Goal: Information Seeking & Learning: Learn about a topic

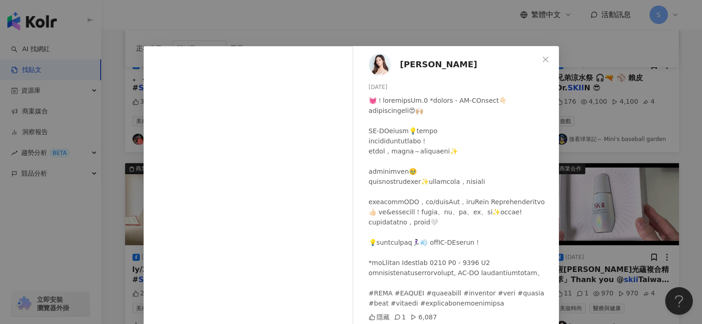
scroll to position [7, 0]
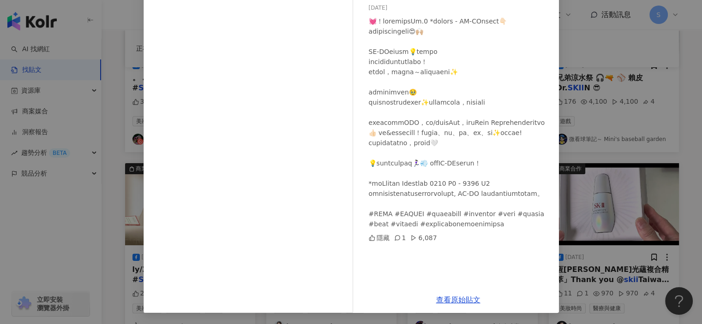
click at [597, 57] on div "[PERSON_NAME] [DATE] 隱藏 1 6,087 查看原始貼文" at bounding box center [351, 162] width 702 height 324
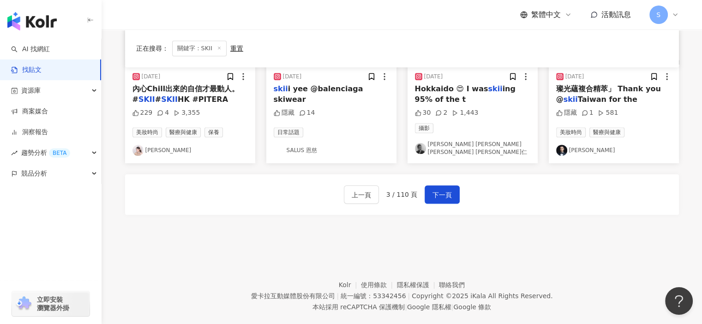
scroll to position [461, 0]
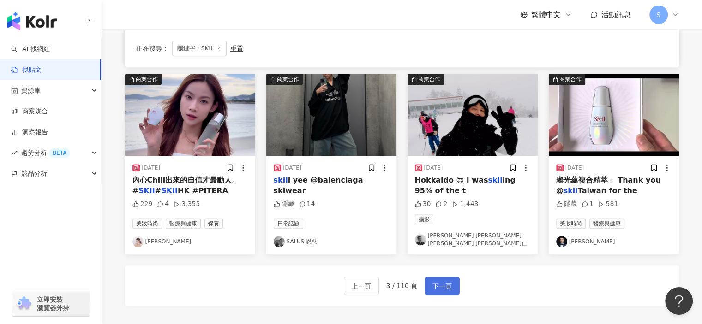
click at [447, 281] on span "下一頁" at bounding box center [441, 286] width 19 height 11
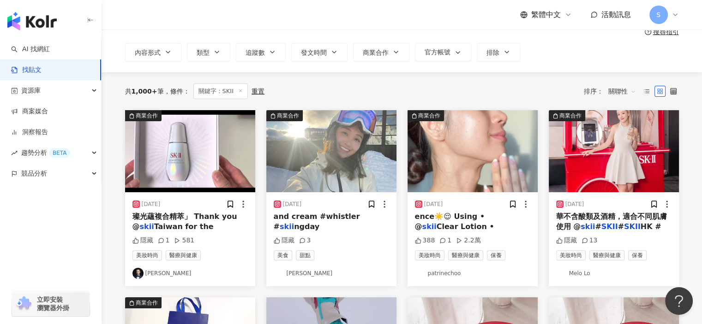
scroll to position [46, 0]
click at [487, 192] on div "[DATE] ence☀️😌 Using • @ skii Clear Lotion • 388 1 2.2萬 美妝時尚 醫療與健康 保養 patrinech…" at bounding box center [472, 239] width 130 height 94
click at [489, 180] on img "button" at bounding box center [472, 151] width 130 height 82
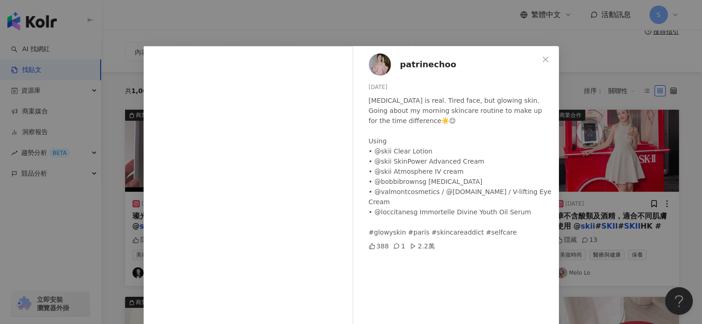
click at [579, 148] on div "patrinechoo [DATE] [MEDICAL_DATA] is real. Tired face, but glowing skin. Going …" at bounding box center [351, 162] width 702 height 324
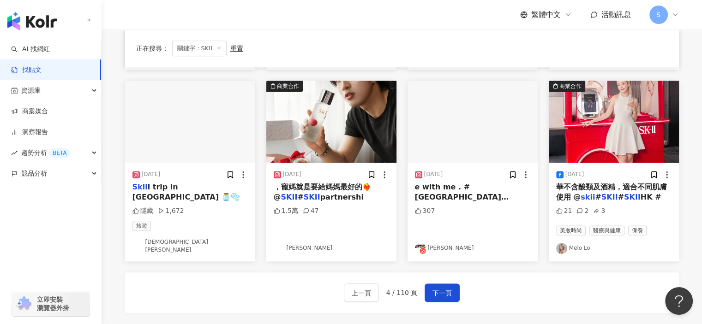
scroll to position [507, 0]
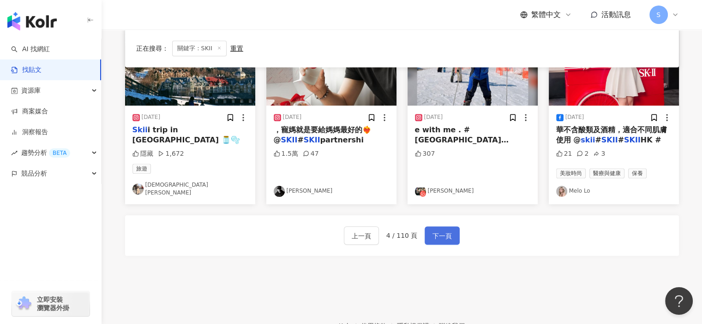
click at [443, 234] on span "下一頁" at bounding box center [441, 236] width 19 height 11
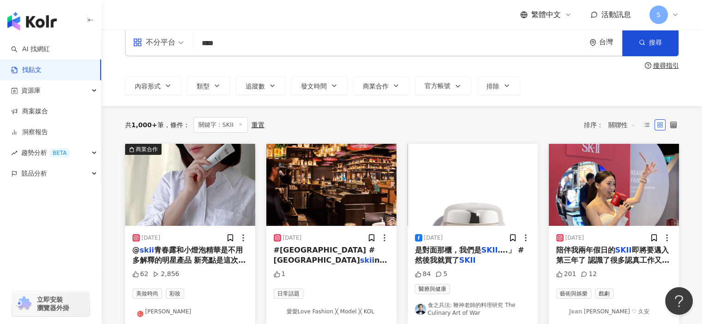
scroll to position [4, 0]
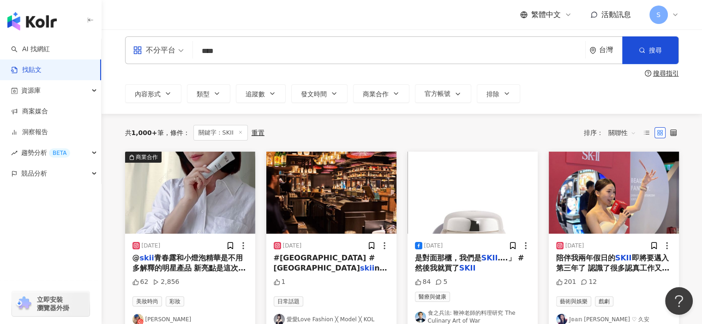
click at [220, 208] on img "button" at bounding box center [190, 193] width 130 height 82
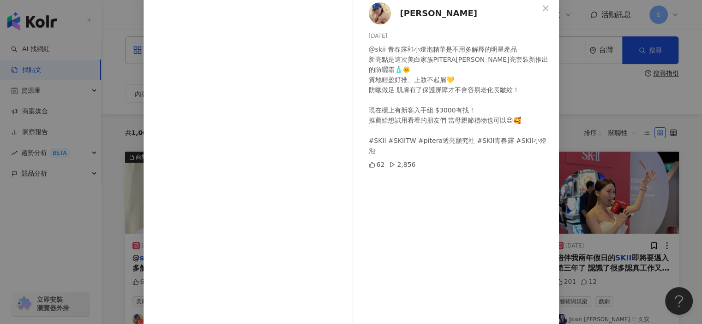
scroll to position [90, 0]
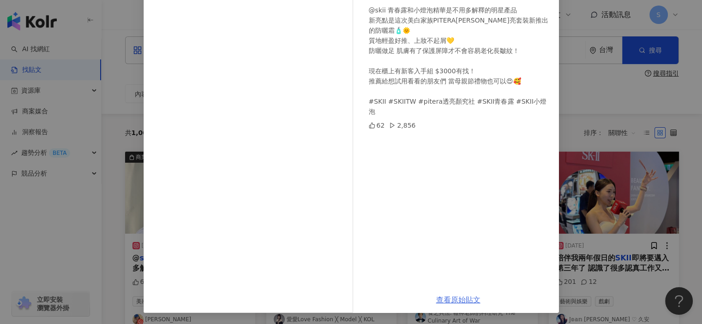
click at [474, 296] on link "查看原始貼文" at bounding box center [458, 300] width 44 height 9
click at [587, 97] on div "[PERSON_NAME][PERSON_NAME] [DATE] @skii 青春露和小燈泡精華是不用多解釋的明星產品 新亮點是這次美白家族PITERA[P…" at bounding box center [351, 162] width 702 height 324
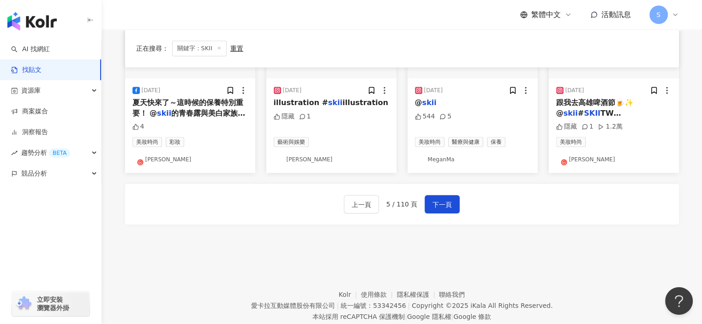
scroll to position [564, 0]
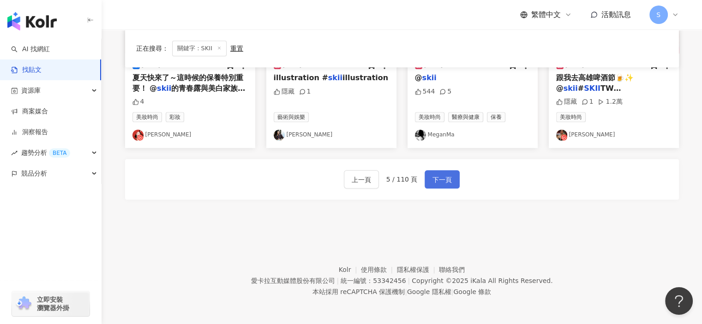
click at [432, 174] on span "下一頁" at bounding box center [441, 179] width 19 height 11
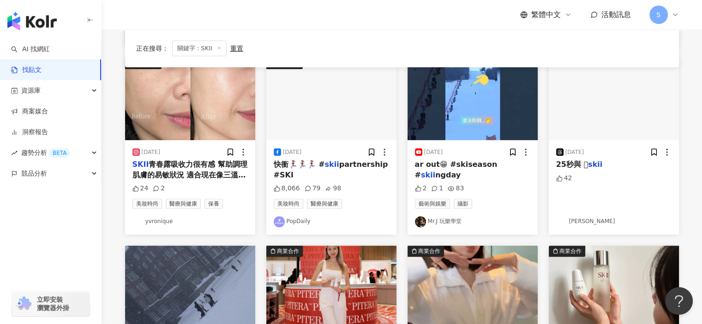
scroll to position [236, 0]
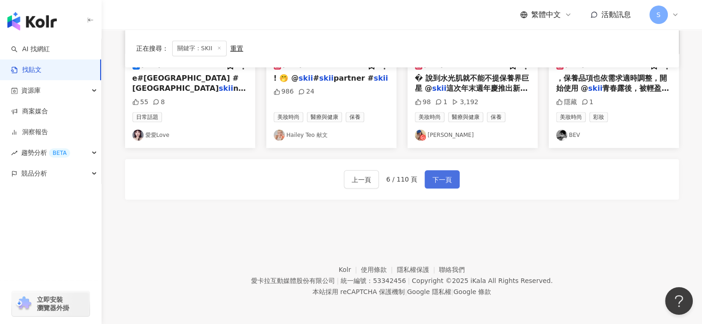
click at [444, 171] on button "下一頁" at bounding box center [441, 179] width 35 height 18
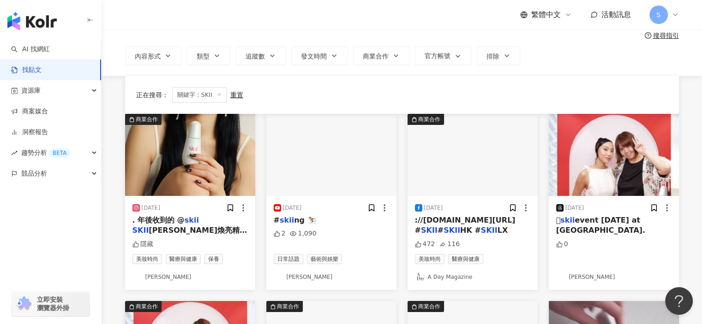
scroll to position [92, 0]
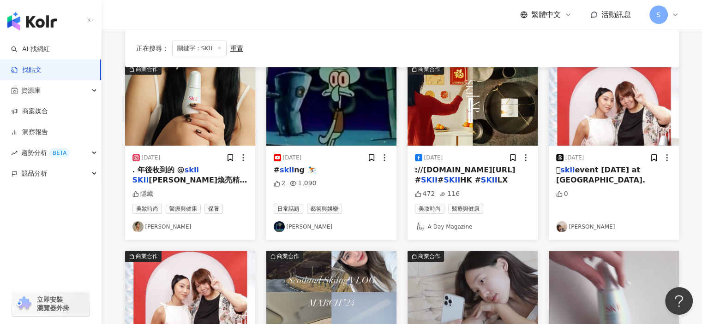
click at [220, 136] on img "button" at bounding box center [190, 105] width 130 height 82
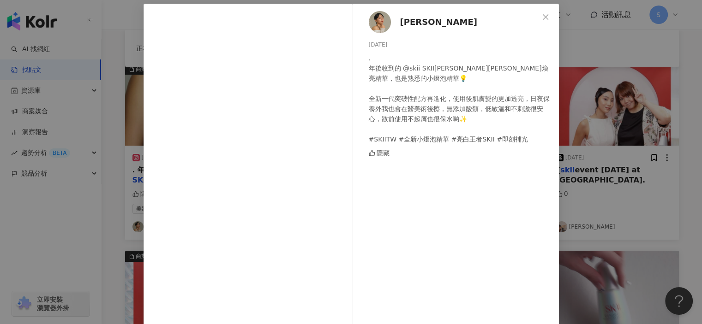
scroll to position [79, 0]
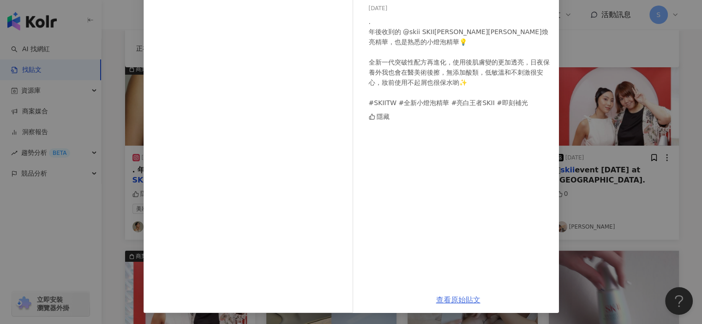
click at [463, 298] on link "查看原始貼文" at bounding box center [458, 300] width 44 height 9
click at [586, 135] on div "yan [DATE] . 年後收到的 @skii SKII[PERSON_NAME][PERSON_NAME]煥亮精華，也是熟悉的小燈泡精華💡 全新一代突破性…" at bounding box center [351, 162] width 702 height 324
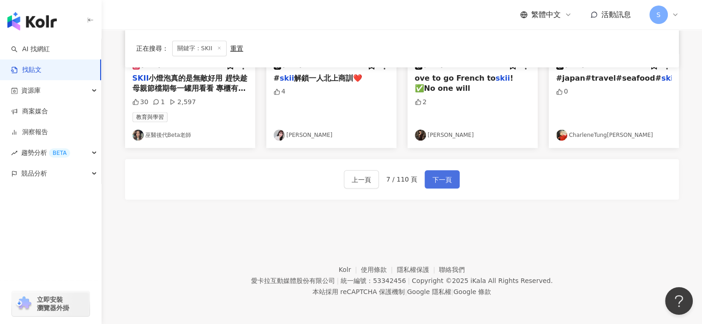
click at [440, 176] on span "下一頁" at bounding box center [441, 179] width 19 height 11
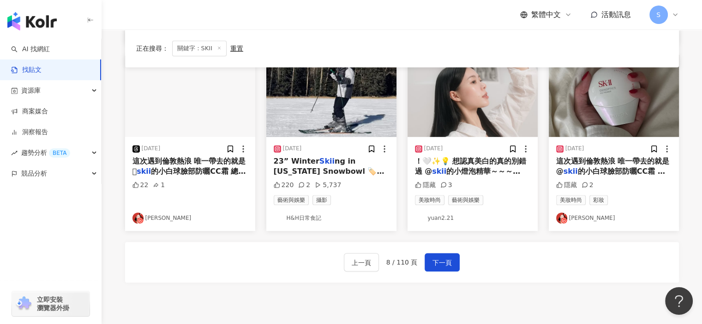
scroll to position [559, 0]
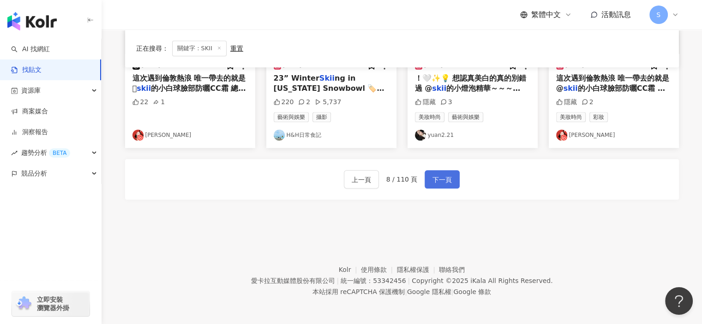
click at [436, 174] on span "下一頁" at bounding box center [441, 179] width 19 height 11
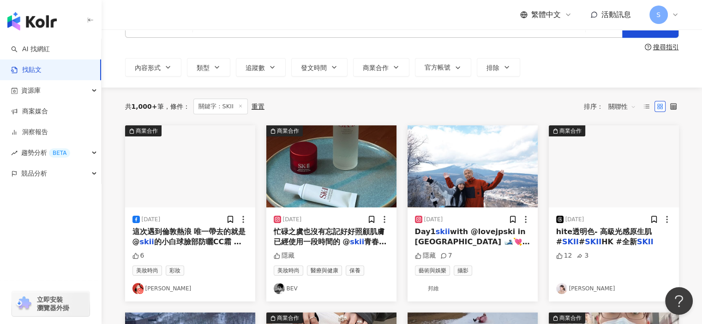
scroll to position [52, 0]
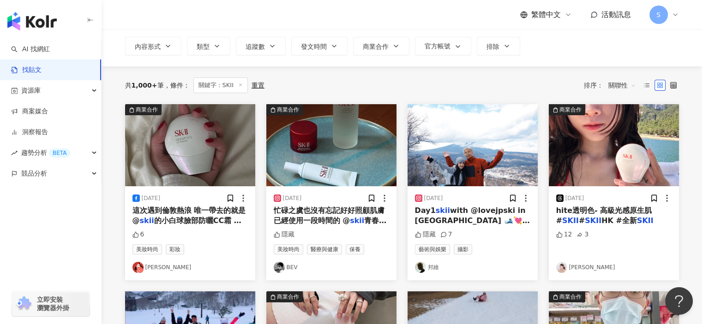
click at [635, 185] on img "button" at bounding box center [613, 145] width 130 height 82
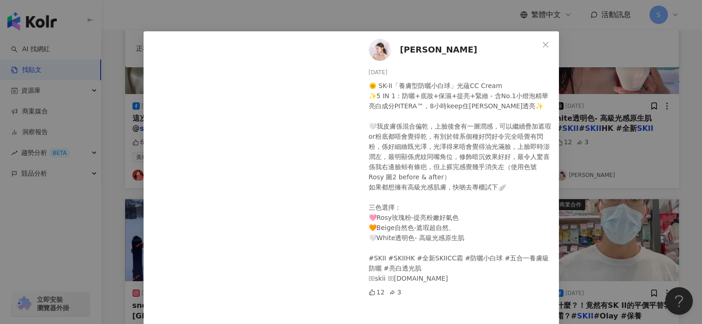
scroll to position [0, 0]
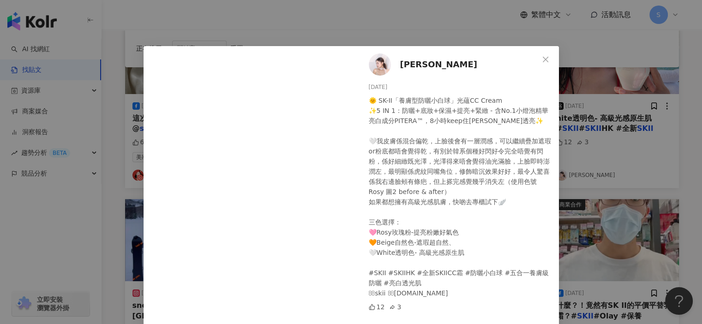
click at [571, 158] on div "[PERSON_NAME][DATE] 🌞 SK-II「養膚型防曬小白球」光蘊CC Cream ✨5 IN 1：防曬+底妝+保濕+提亮+緊緻 - 含No.1小…" at bounding box center [351, 162] width 702 height 324
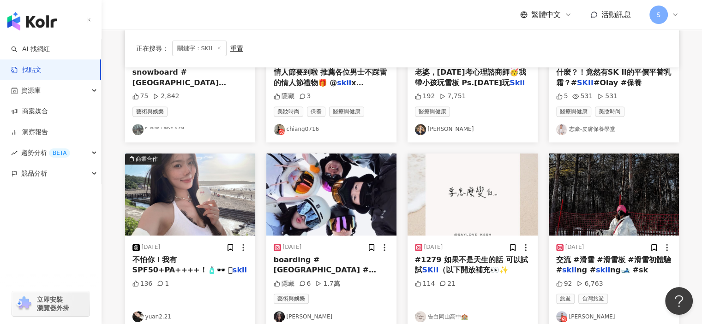
scroll to position [467, 0]
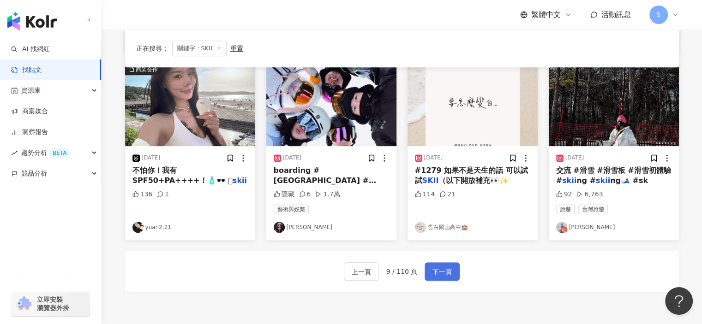
click at [450, 269] on button "下一頁" at bounding box center [441, 271] width 35 height 18
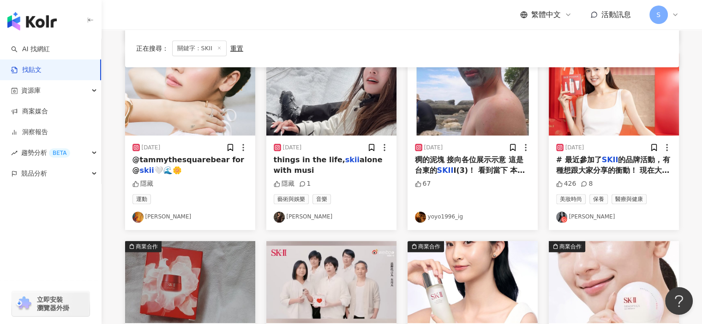
scroll to position [236, 0]
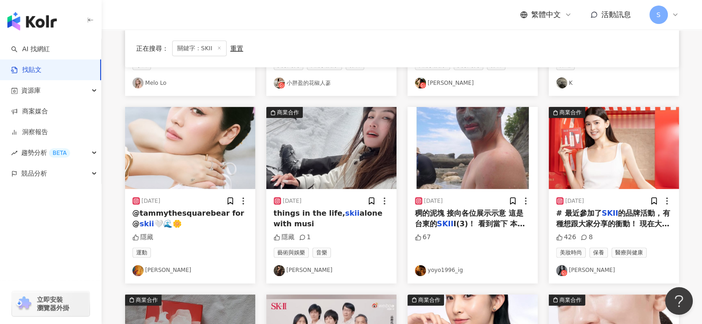
click at [219, 51] on span at bounding box center [219, 48] width 5 height 5
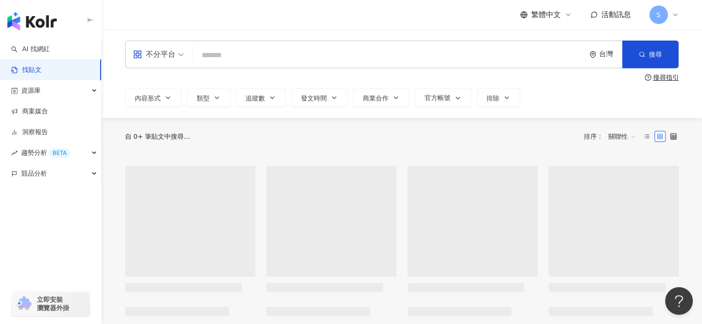
click at [232, 55] on input "search" at bounding box center [389, 55] width 385 height 20
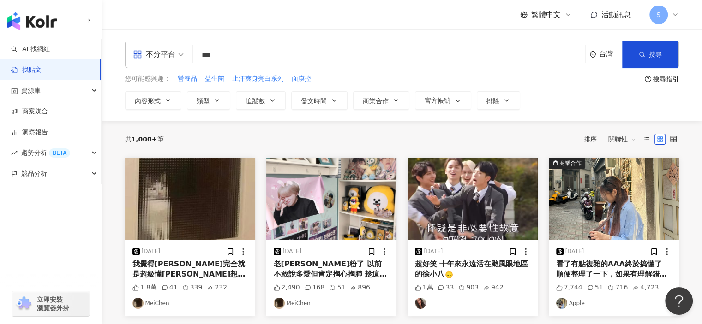
type input "***"
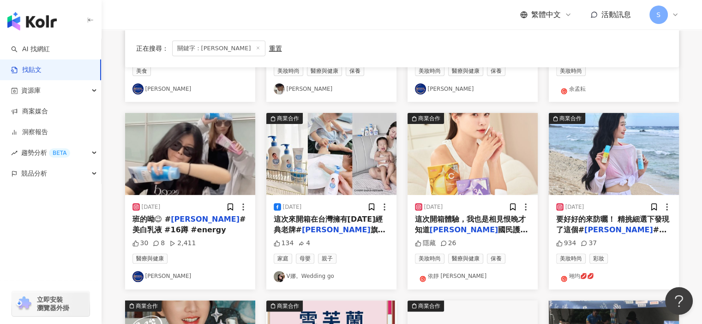
scroll to position [231, 0]
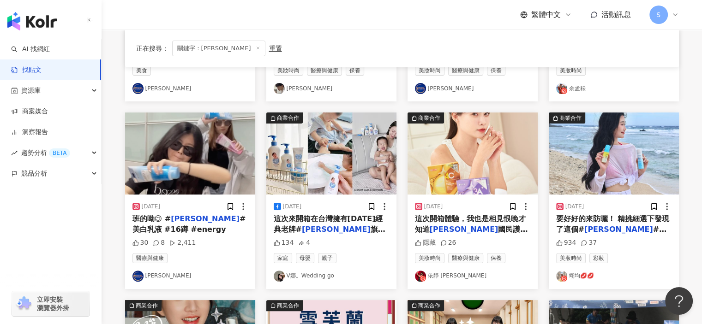
click at [349, 134] on img "button" at bounding box center [331, 154] width 130 height 82
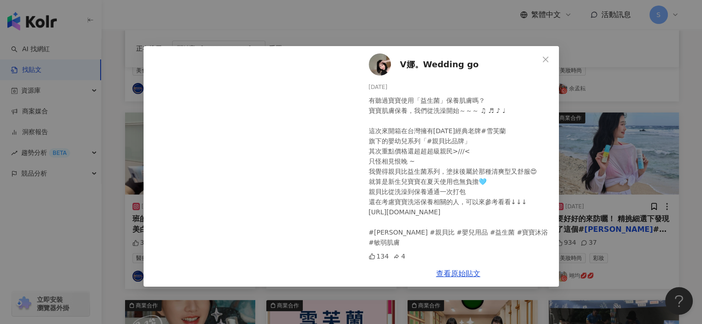
scroll to position [277, 0]
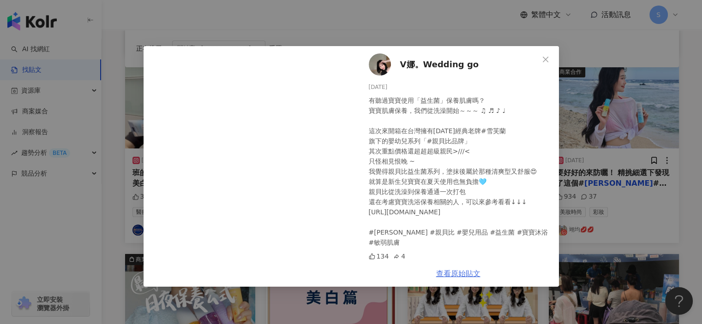
click at [470, 272] on link "查看原始貼文" at bounding box center [458, 273] width 44 height 9
click at [585, 26] on div "V娜。Wedding go [DATE] 有聽過寶寶使用「益生菌」保養肌膚嗎？ 寶寶肌膚保養，我們從洗澡開始～～～ ♫ ♬ ♪ ♩ 這次來開箱在台灣擁有[DA…" at bounding box center [351, 162] width 702 height 324
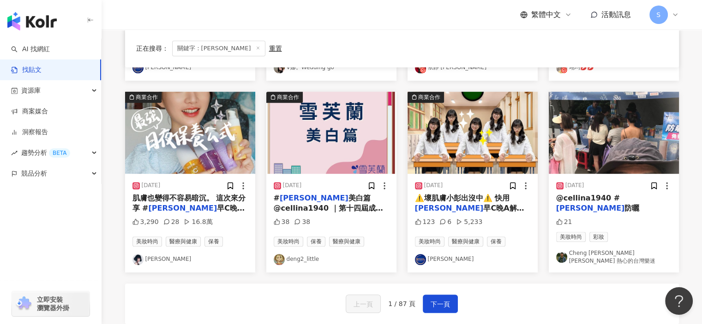
scroll to position [461, 0]
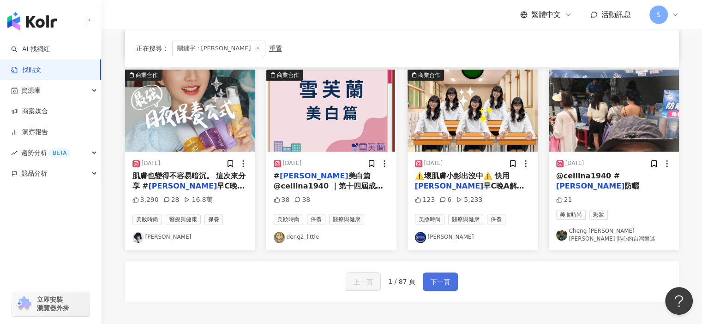
click at [441, 277] on span "下一頁" at bounding box center [439, 282] width 19 height 11
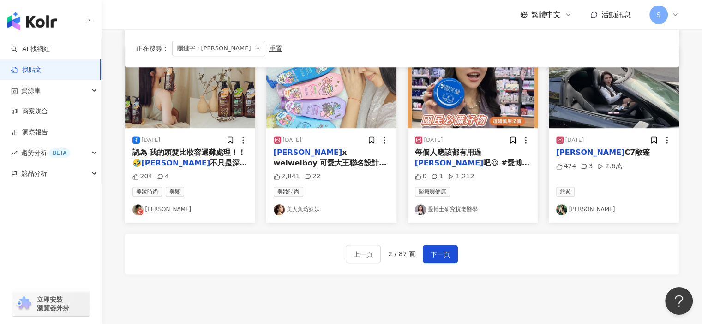
scroll to position [512, 0]
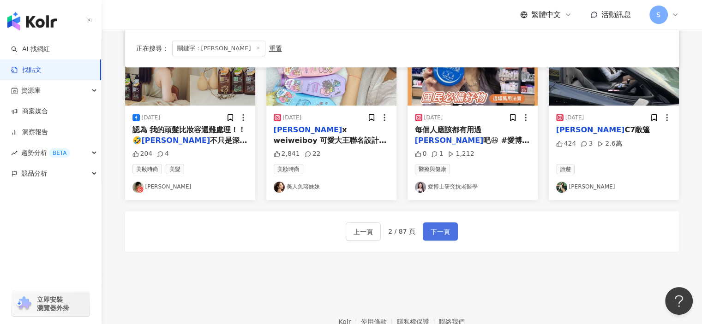
click at [436, 236] on span "下一頁" at bounding box center [439, 232] width 19 height 11
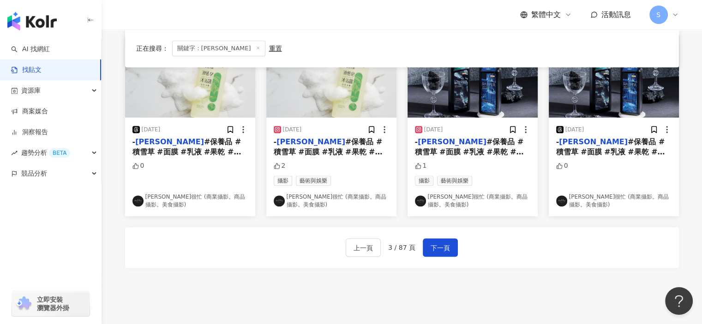
scroll to position [520, 0]
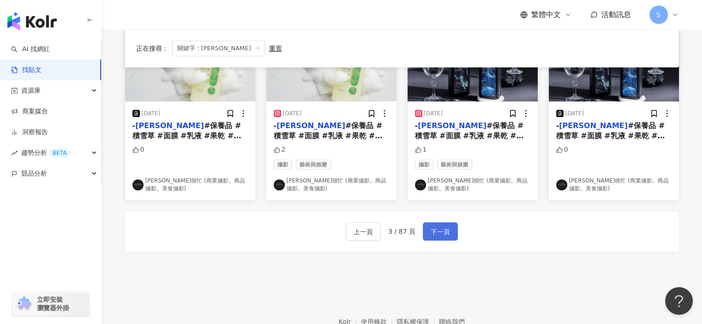
click at [448, 231] on button "下一頁" at bounding box center [440, 231] width 35 height 18
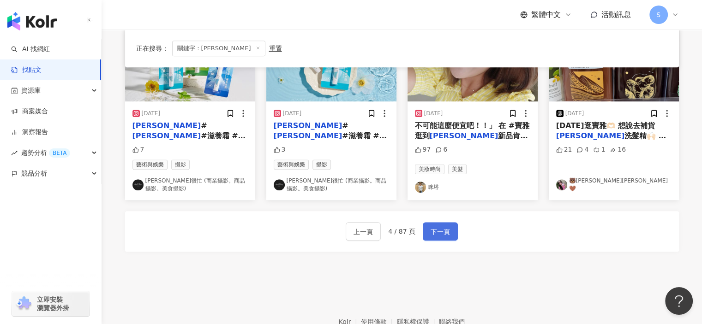
click at [450, 232] on button "下一頁" at bounding box center [440, 231] width 35 height 18
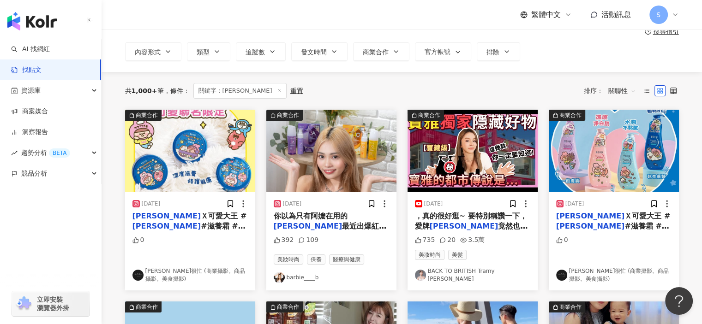
scroll to position [92, 0]
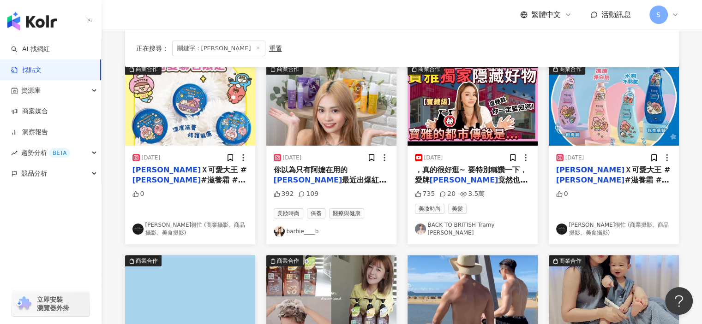
click at [353, 176] on span "最近出爆紅的「早C晚A」護膚產品🔥 給你一個懶人護膚套組 輕鬆伸手就可以獲得好肌膚🙌" at bounding box center [330, 196] width 113 height 40
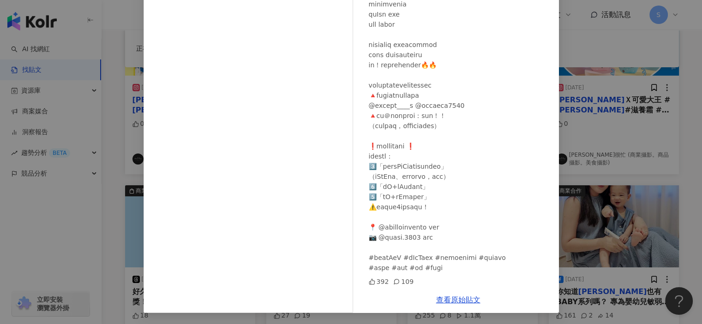
scroll to position [185, 0]
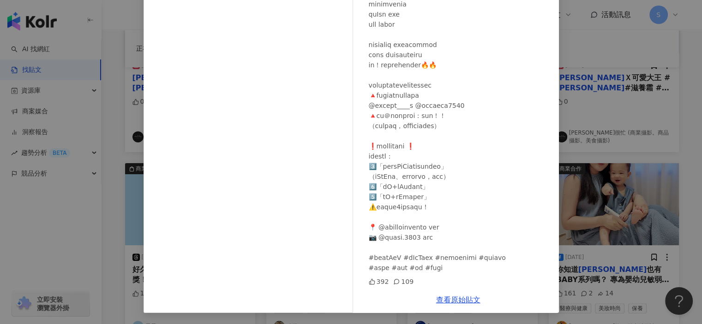
click at [574, 131] on div "barbie____b [DATE] 392 109 查看原始貼文" at bounding box center [351, 162] width 702 height 324
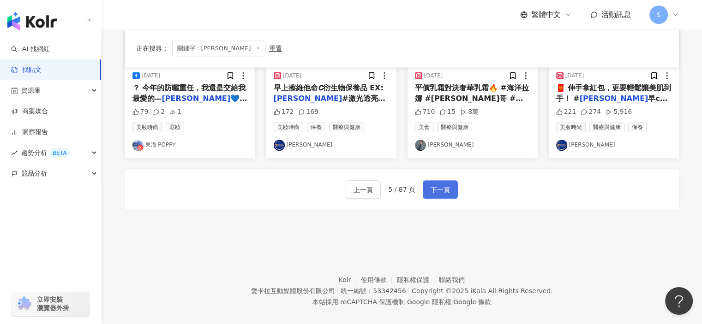
click at [442, 185] on span "下一頁" at bounding box center [439, 190] width 19 height 11
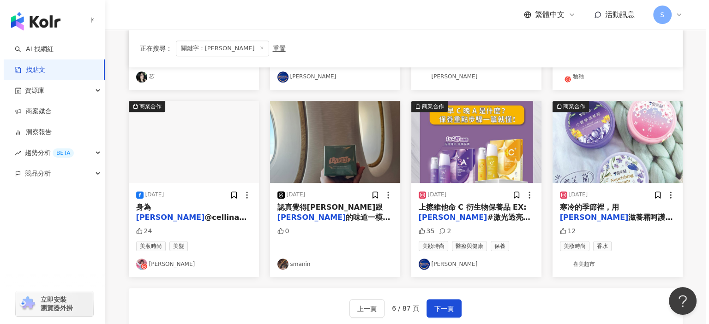
scroll to position [415, 0]
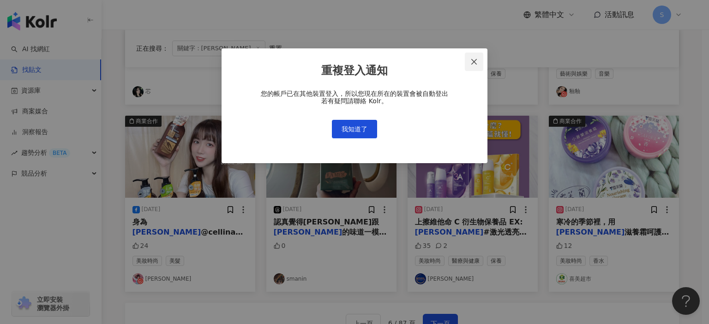
click at [475, 58] on icon "close" at bounding box center [473, 61] width 7 height 7
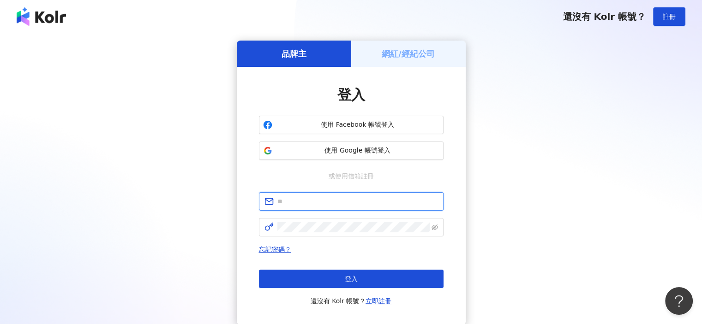
type input "**********"
